Goal: Navigation & Orientation: Find specific page/section

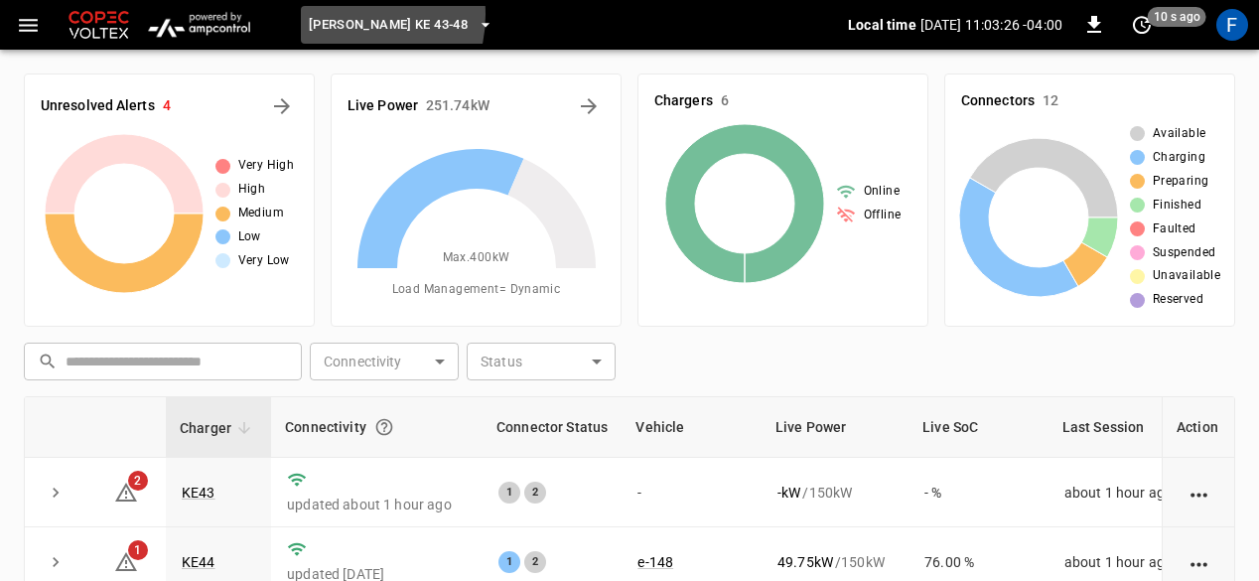
click at [344, 15] on span "[PERSON_NAME] KE 43-48" at bounding box center [388, 25] width 159 height 23
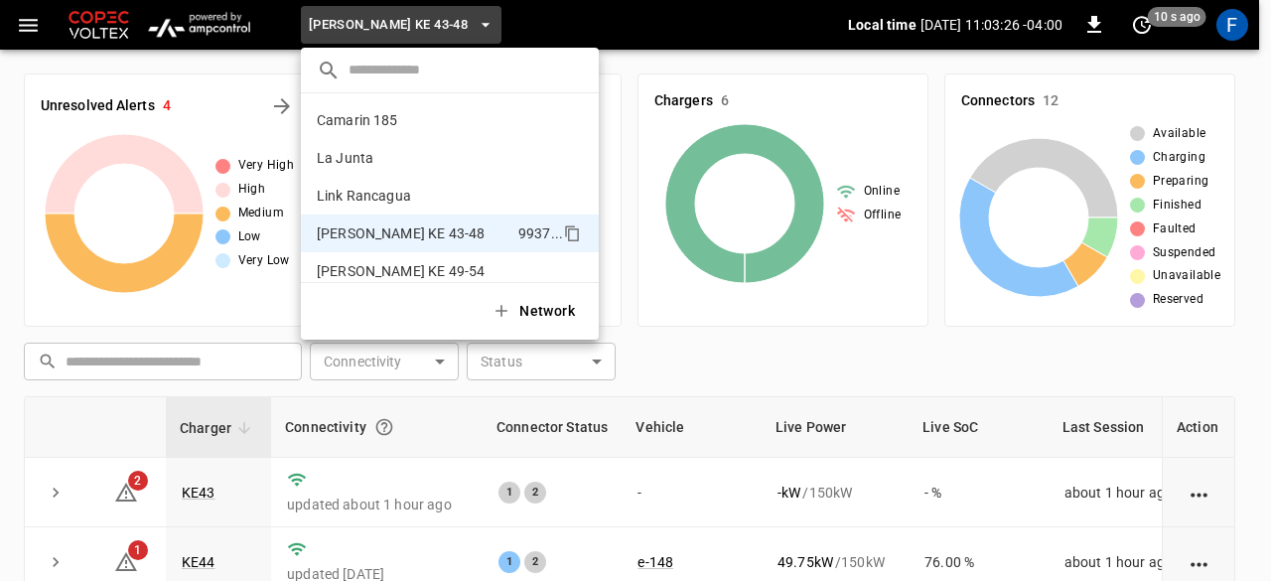
scroll to position [16, 0]
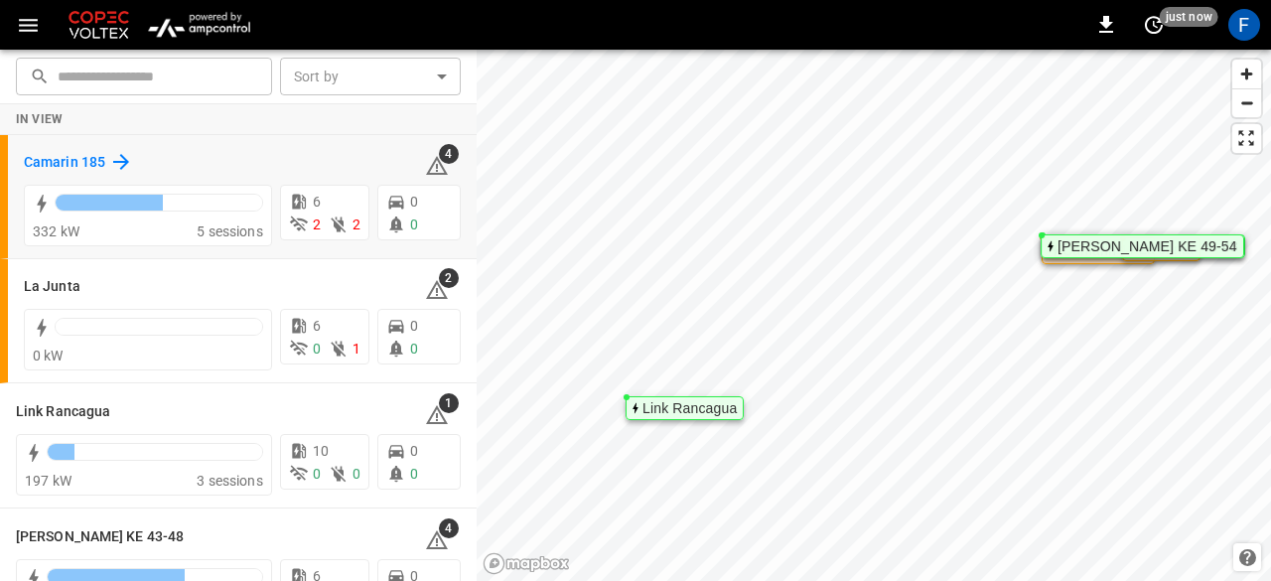
click at [44, 165] on h6 "Camarin 185" at bounding box center [64, 163] width 81 height 22
